Goal: Information Seeking & Learning: Learn about a topic

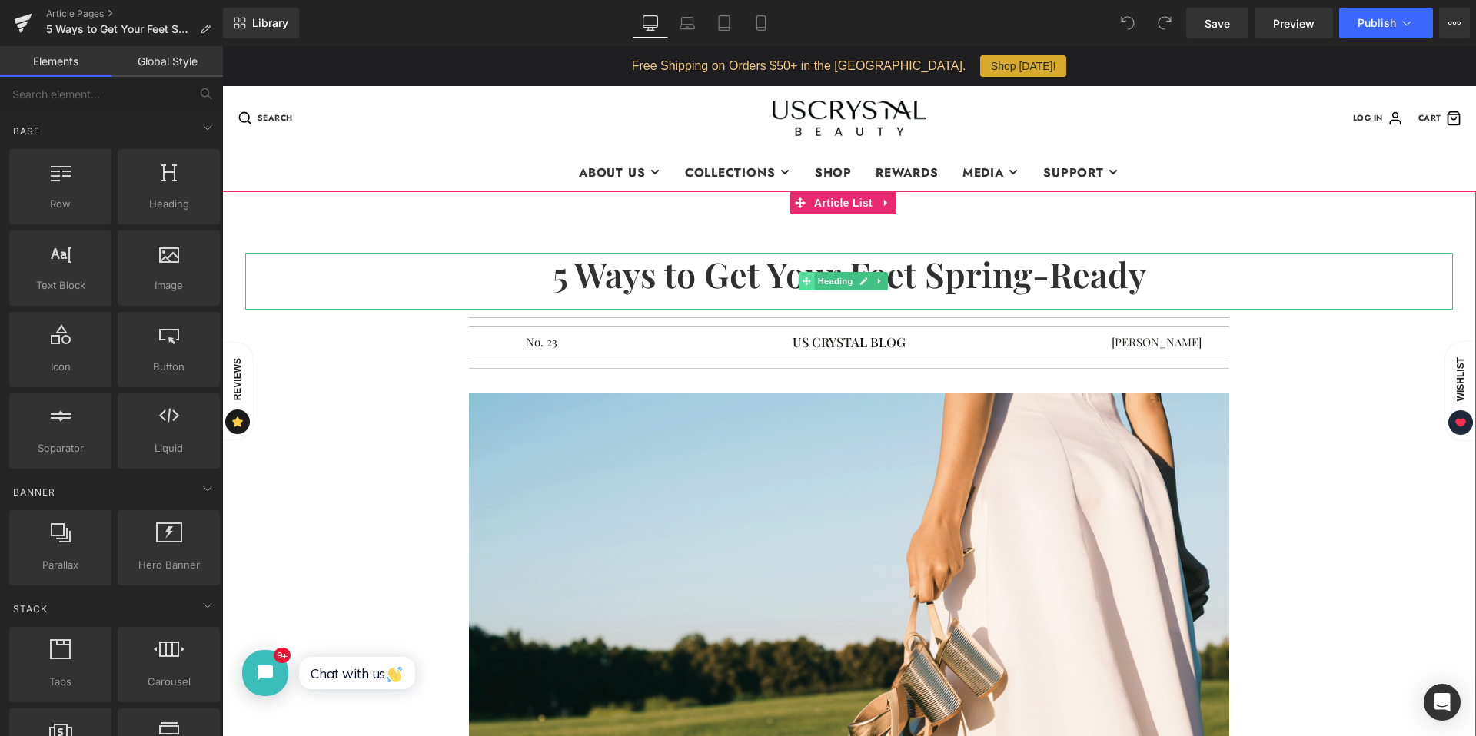
click span
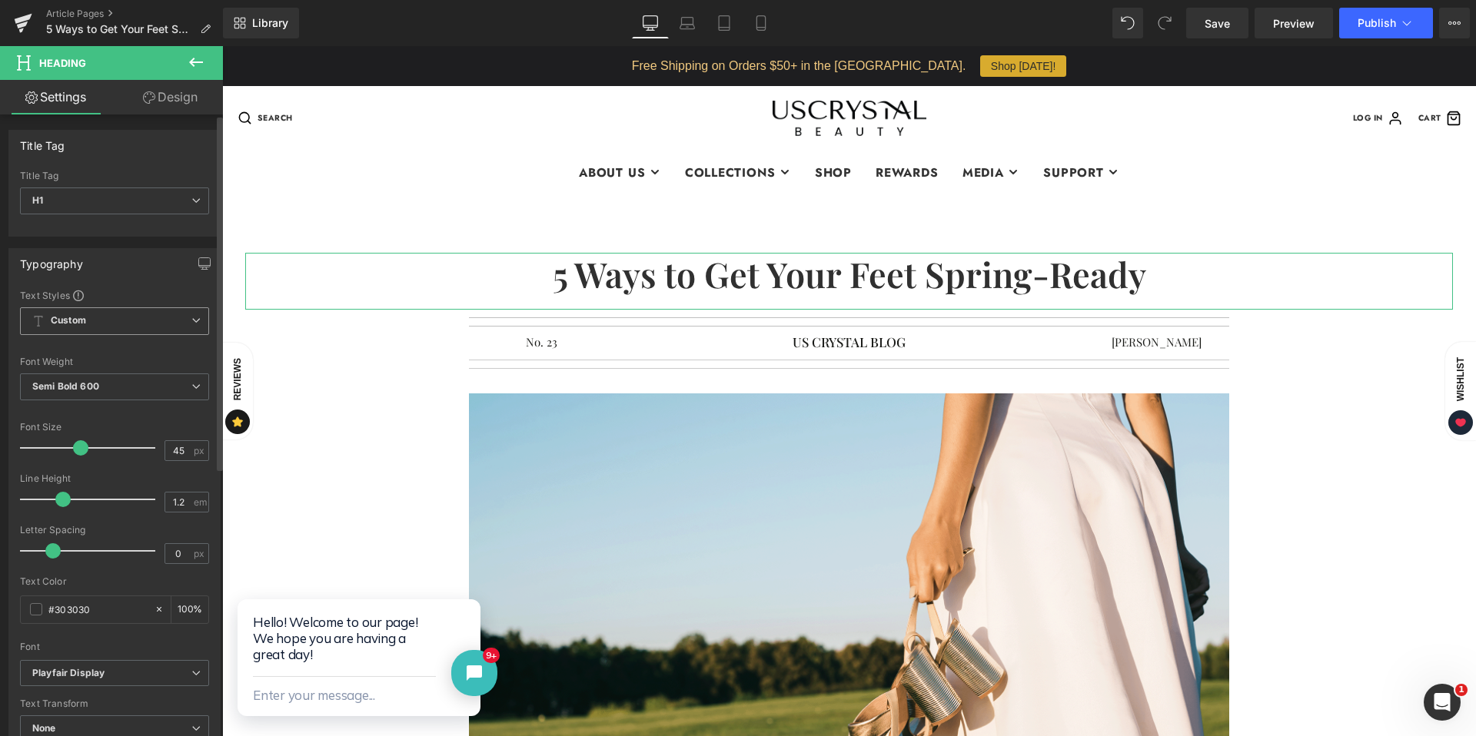
click at [181, 336] on div "Custom Setup Global Style Custom Setup Global Style" at bounding box center [114, 324] width 189 height 35
click at [196, 327] on span "Custom Setup Global Style" at bounding box center [114, 321] width 189 height 28
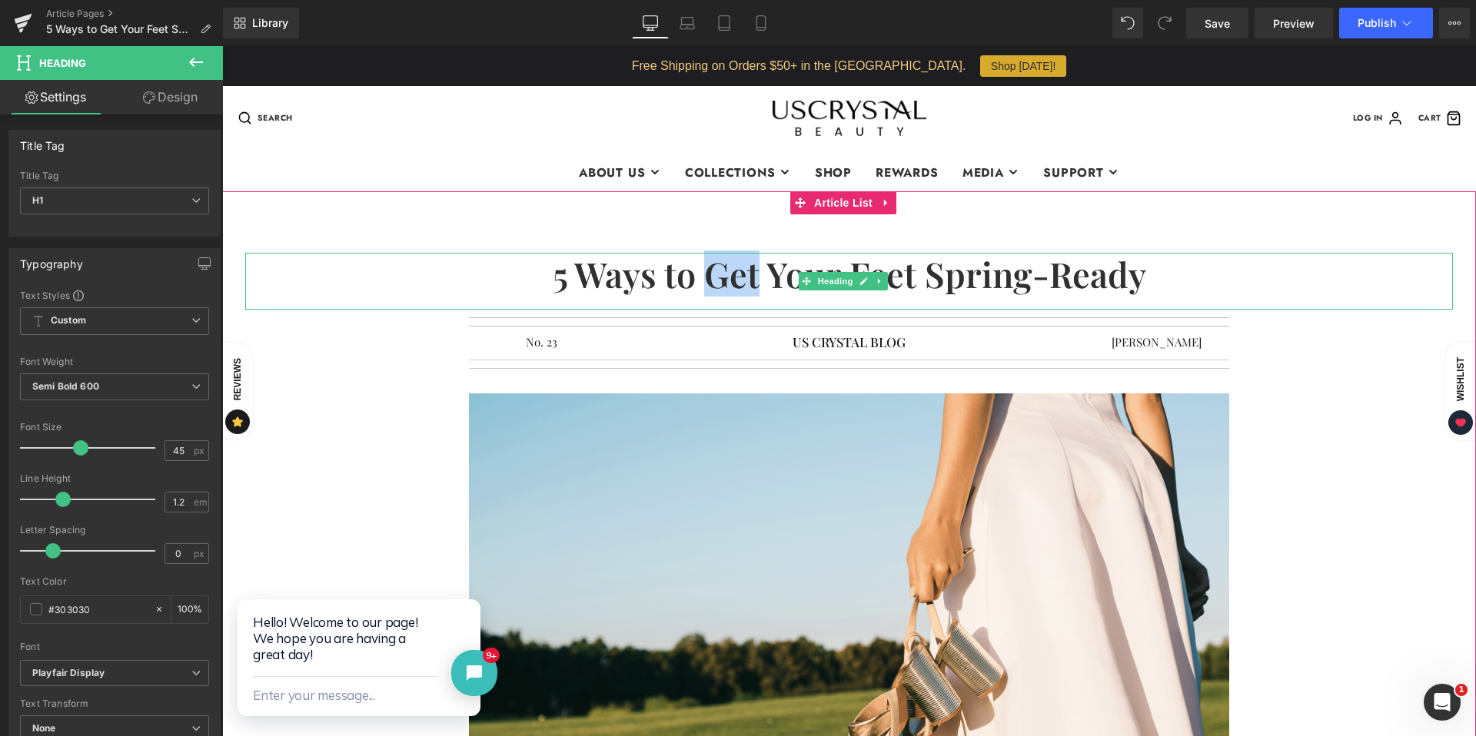
click h1 "5 Ways to Get Your Feet Spring-Ready"
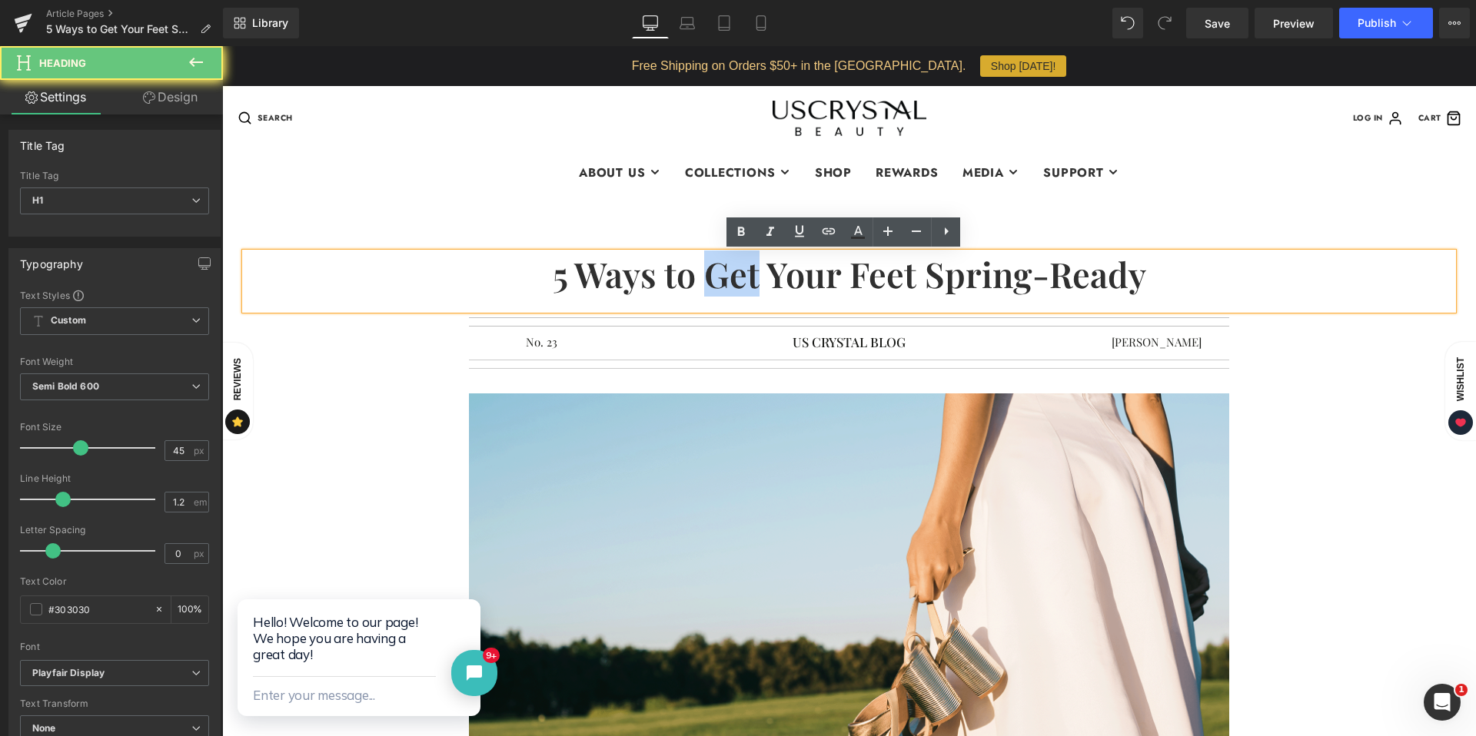
click h1 "5 Ways to Get Your Feet Spring-Ready"
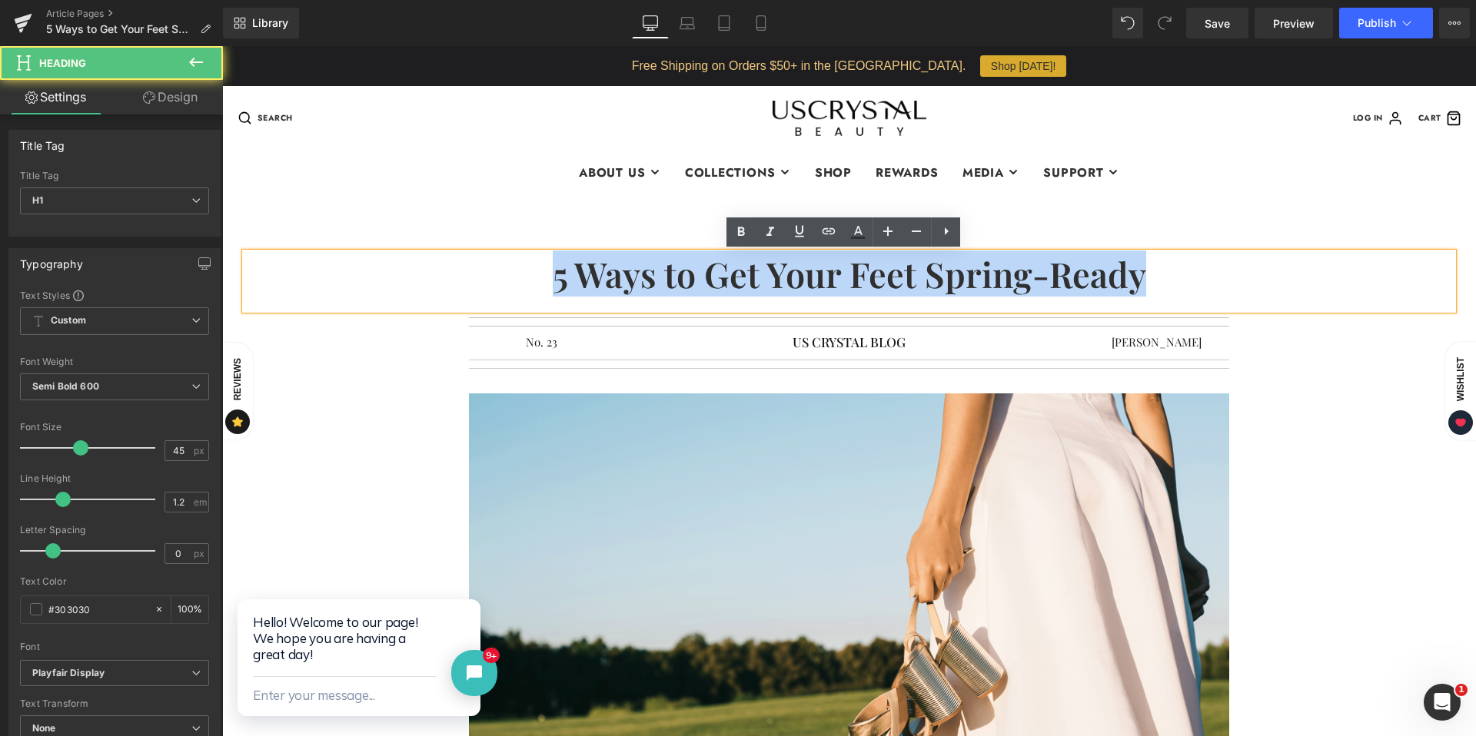
drag, startPoint x: 507, startPoint y: 270, endPoint x: 1208, endPoint y: 272, distance: 700.2
click h1 "5 Ways to Get Your Feet Spring-Ready"
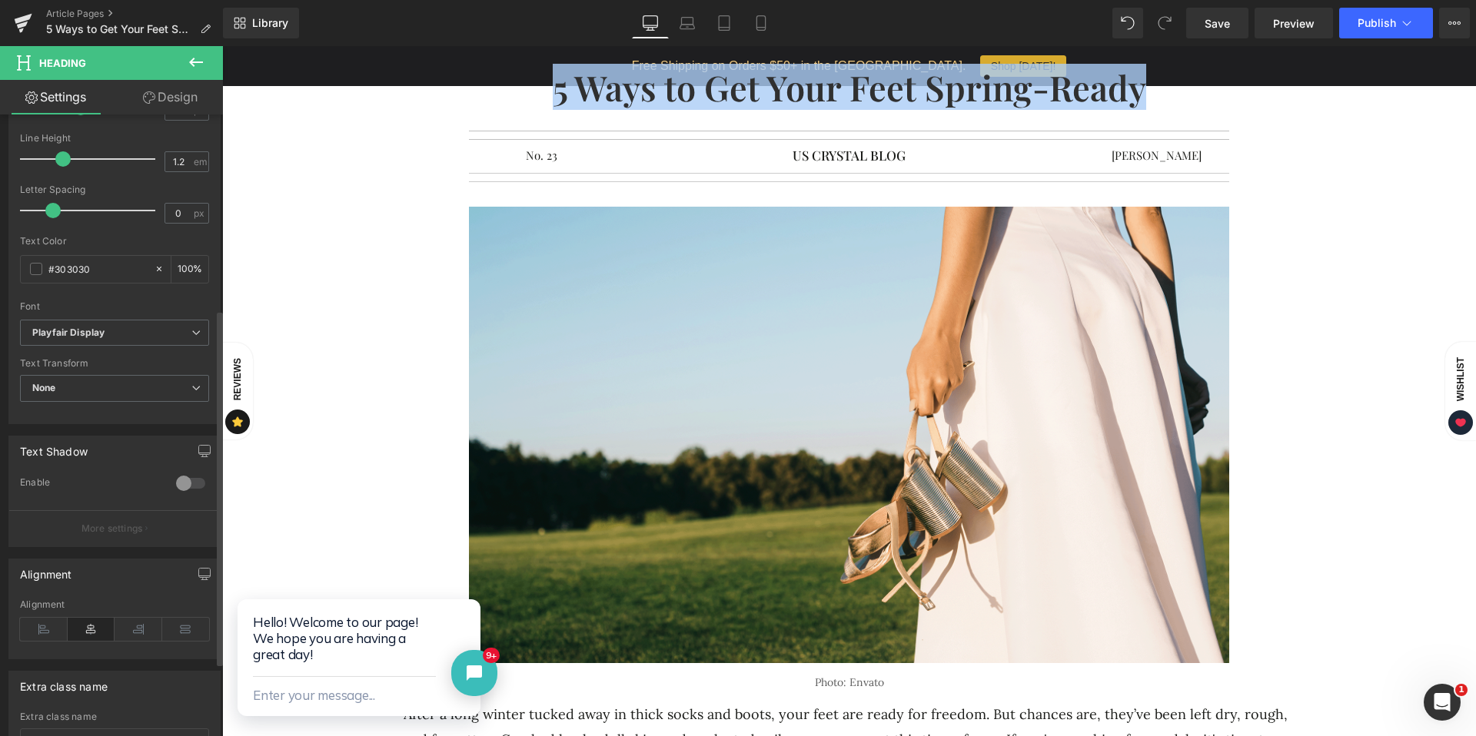
scroll to position [427, 0]
